Goal: Information Seeking & Learning: Learn about a topic

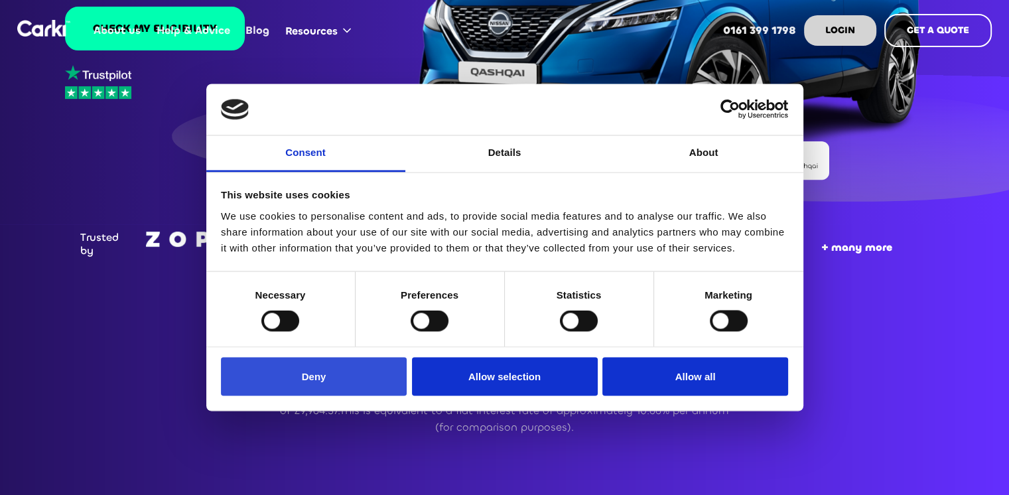
click at [337, 378] on button "Deny" at bounding box center [314, 376] width 186 height 38
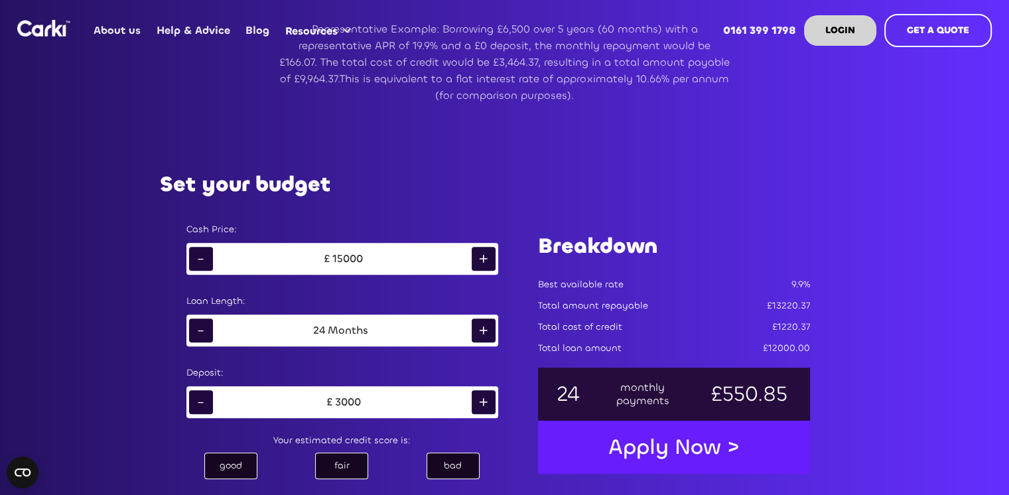
scroll to position [625, 0]
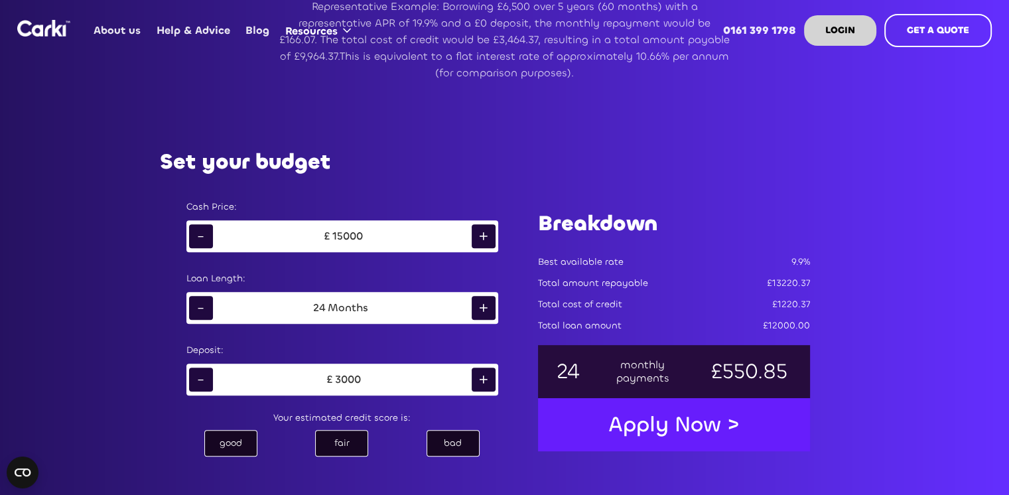
click at [486, 308] on div "+" at bounding box center [484, 308] width 24 height 24
click at [206, 377] on div "-" at bounding box center [201, 380] width 24 height 24
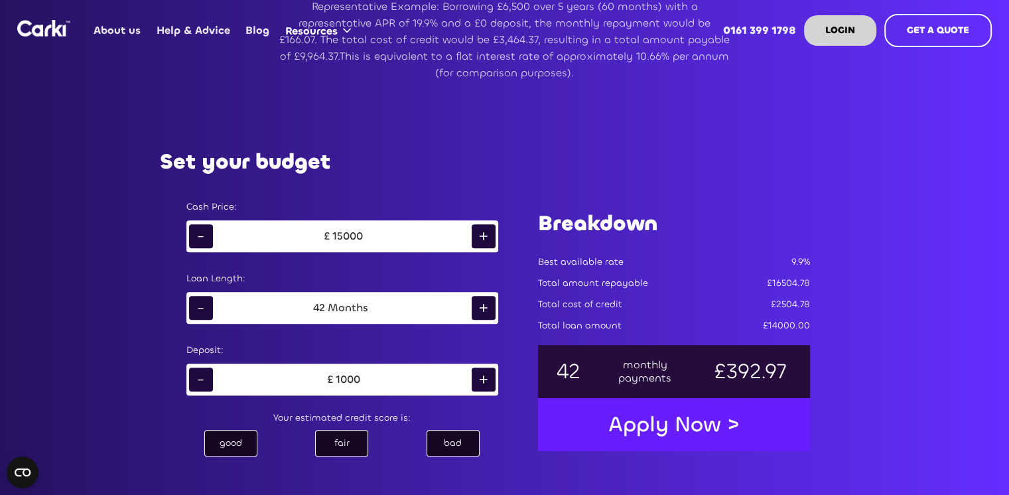
click at [206, 377] on div "-" at bounding box center [201, 380] width 24 height 24
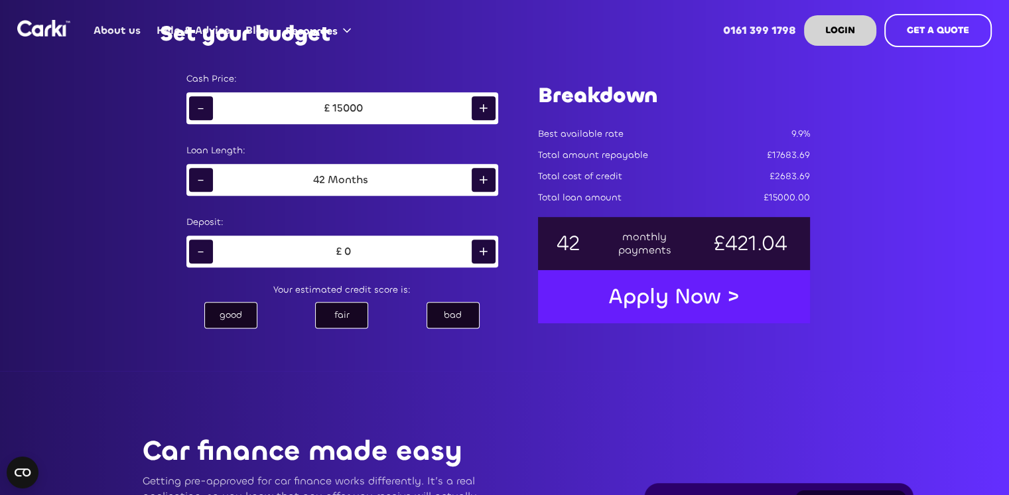
scroll to position [754, 0]
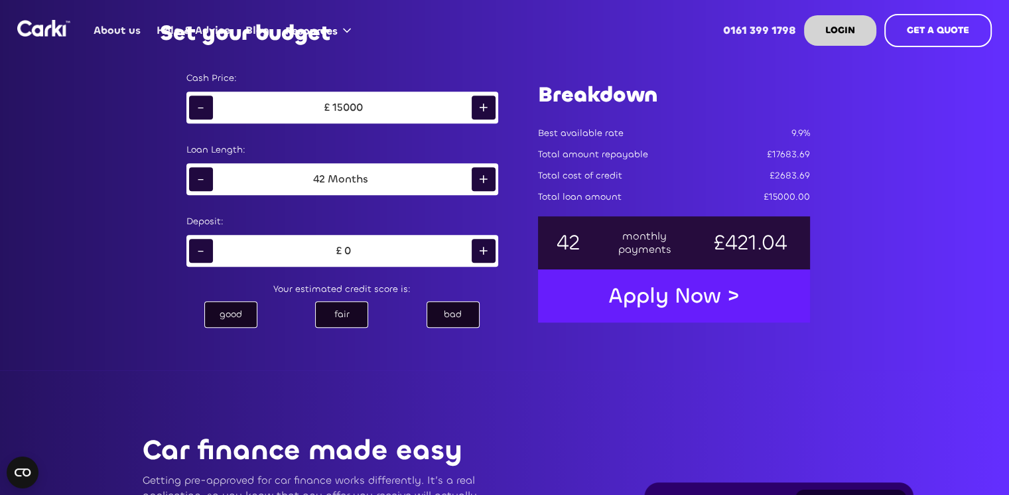
click at [330, 307] on div "fair" at bounding box center [341, 314] width 53 height 27
click at [235, 311] on div "good" at bounding box center [230, 314] width 53 height 27
click at [454, 313] on div "bad" at bounding box center [453, 314] width 53 height 27
click at [350, 318] on div "fair" at bounding box center [341, 314] width 53 height 27
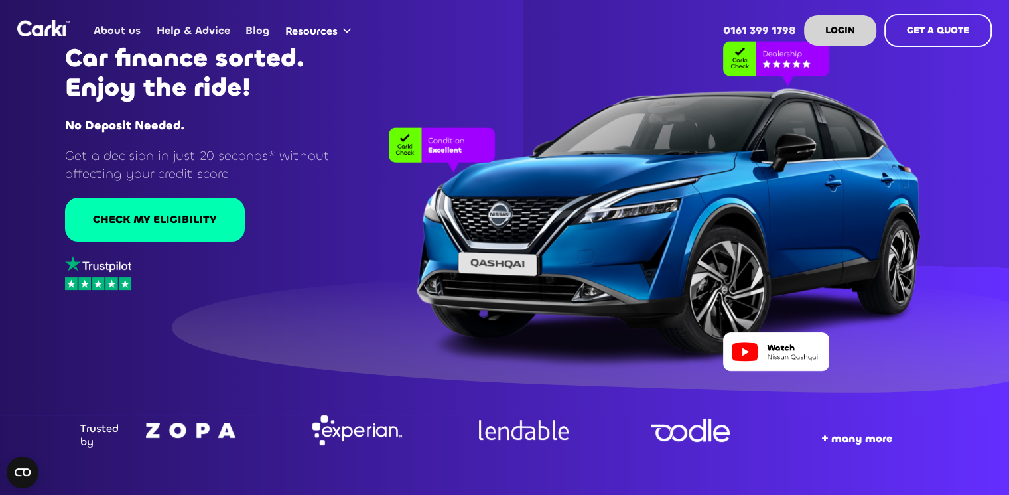
scroll to position [9, 0]
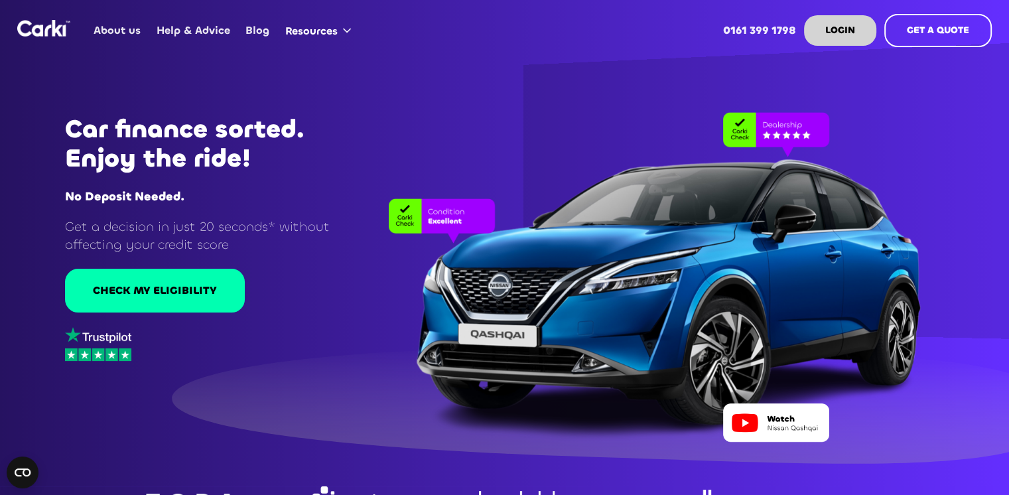
click at [123, 30] on link "About us" at bounding box center [117, 31] width 62 height 52
